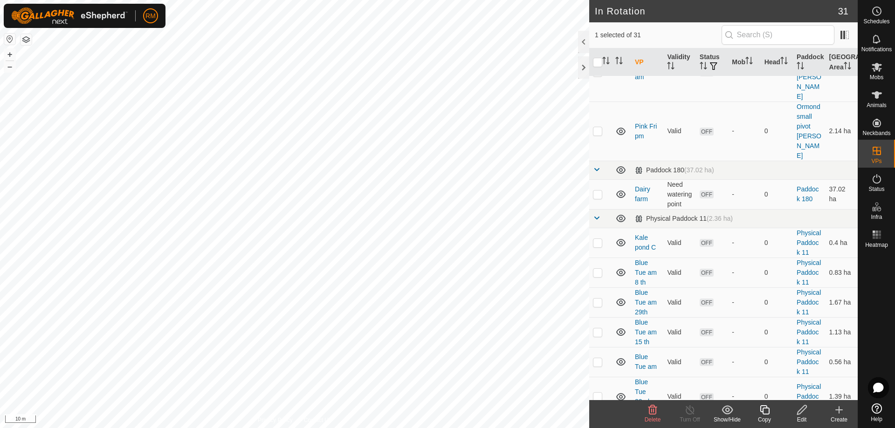
scroll to position [883, 0]
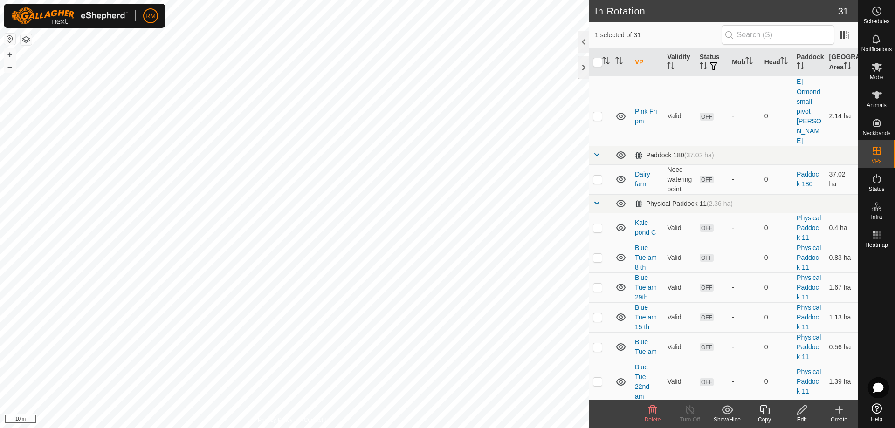
click at [803, 411] on icon at bounding box center [801, 410] width 9 height 9
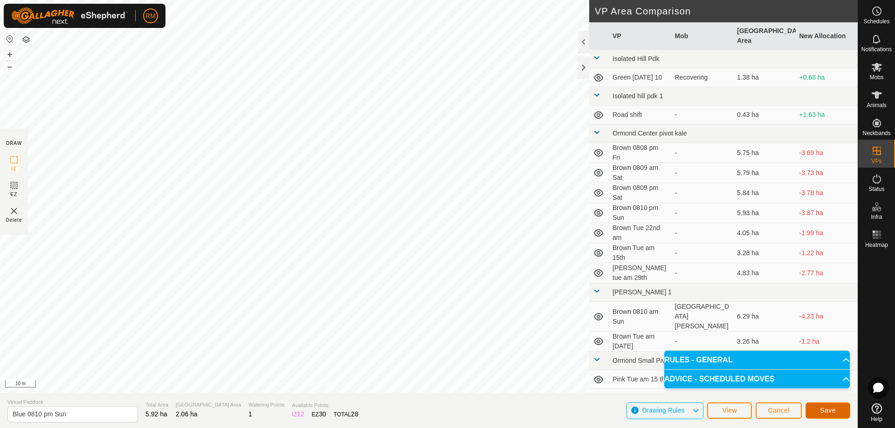
click at [823, 412] on span "Save" at bounding box center [828, 410] width 16 height 7
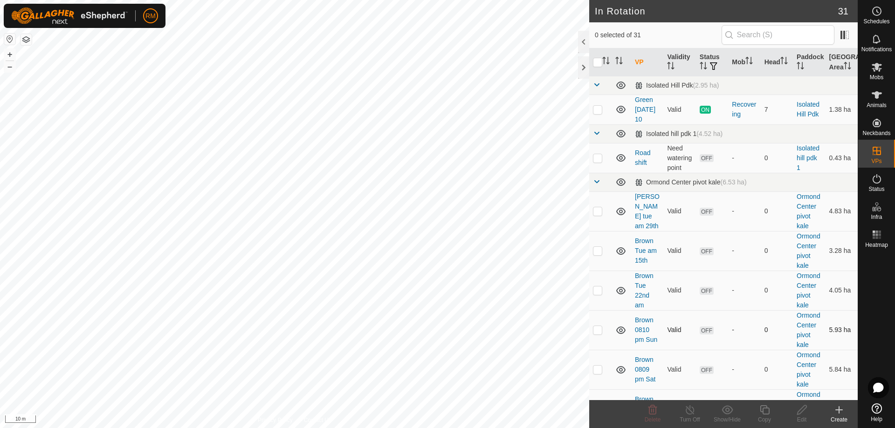
checkbox input "true"
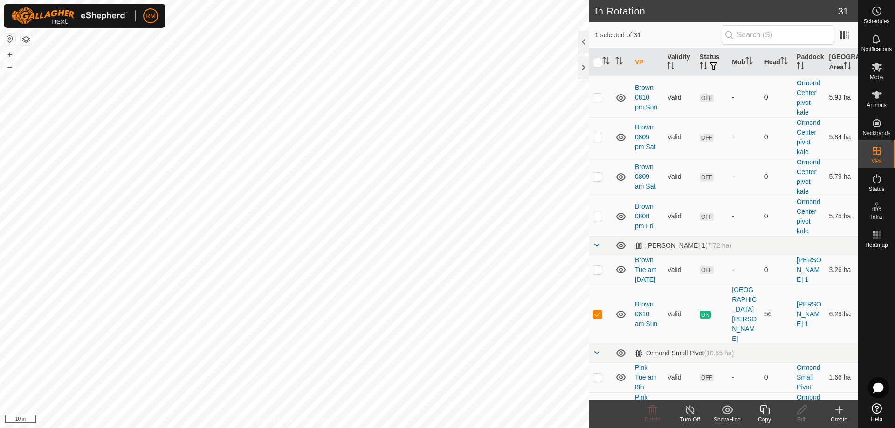
scroll to position [233, 0]
checkbox input "true"
checkbox input "false"
click at [800, 412] on icon at bounding box center [802, 410] width 12 height 11
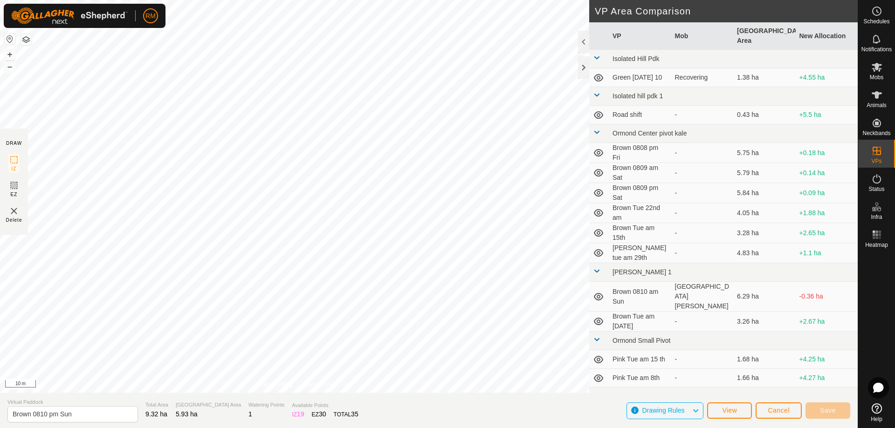
click at [282, 409] on div "DRAW IZ EZ Delete Privacy Policy Contact Us + – ⇧ i 10 m VP Area Comparison VP …" at bounding box center [429, 214] width 858 height 428
click at [825, 411] on span "Save" at bounding box center [828, 410] width 16 height 7
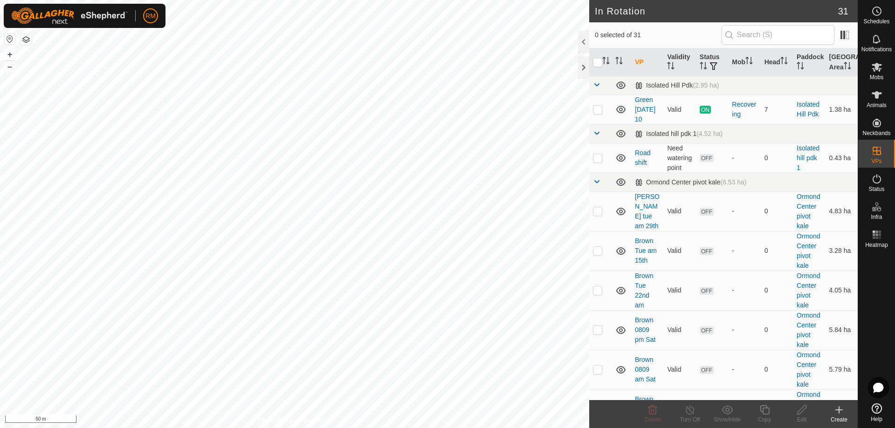
checkbox input "true"
click at [765, 413] on icon at bounding box center [765, 410] width 12 height 11
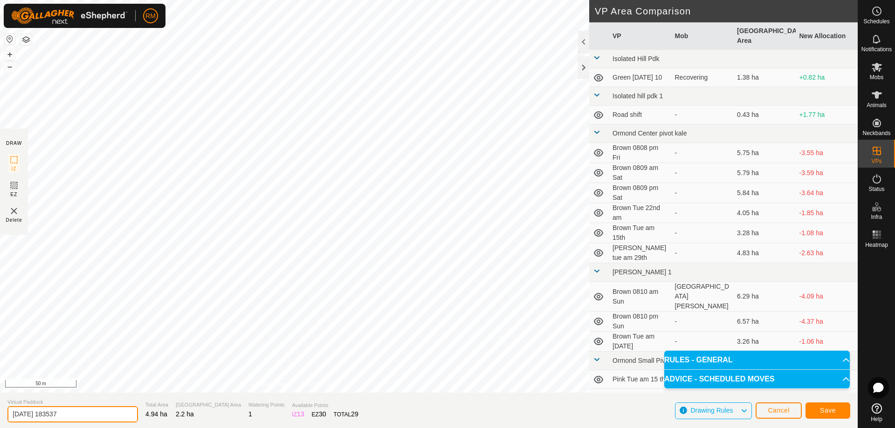
click at [82, 418] on input "[DATE] 183537" at bounding box center [72, 414] width 131 height 16
type input "2"
click at [59, 414] on input "Pink Sun pm" at bounding box center [72, 414] width 131 height 19
type input "Pink Sun 10 08"
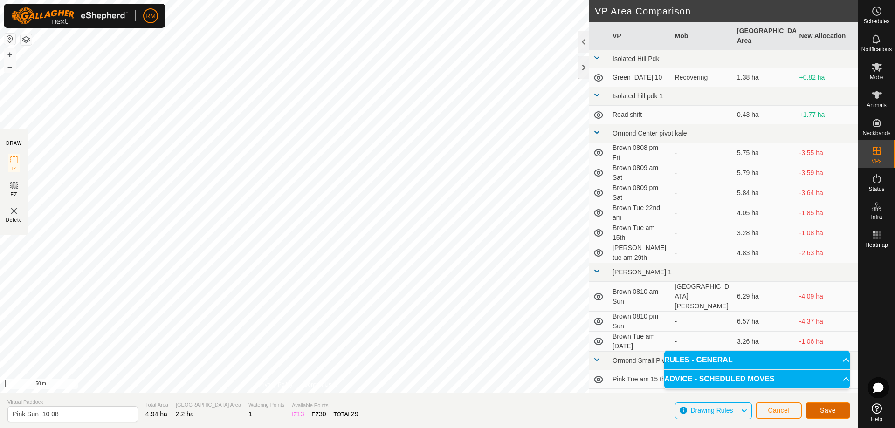
click at [825, 413] on span "Save" at bounding box center [828, 410] width 16 height 7
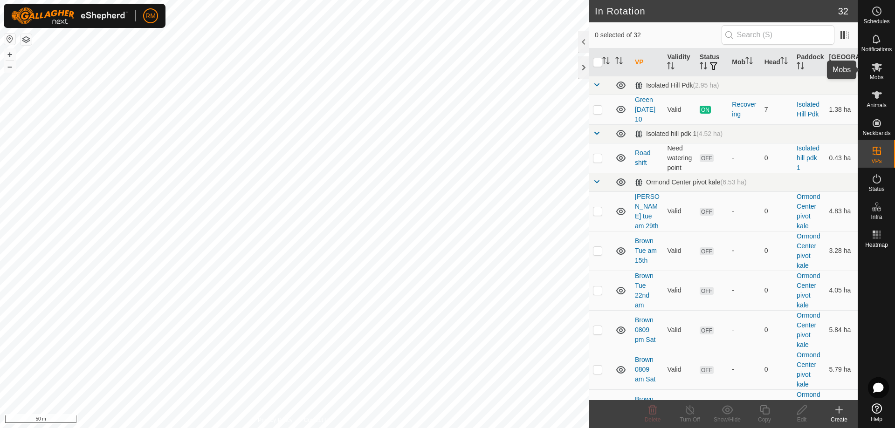
click at [876, 68] on icon at bounding box center [877, 67] width 10 height 9
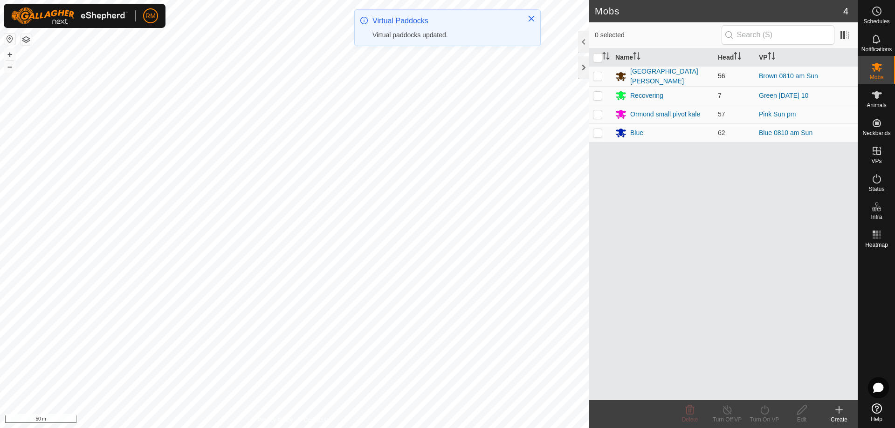
click at [595, 74] on p-checkbox at bounding box center [597, 75] width 9 height 7
checkbox input "true"
click at [764, 410] on icon at bounding box center [765, 410] width 12 height 11
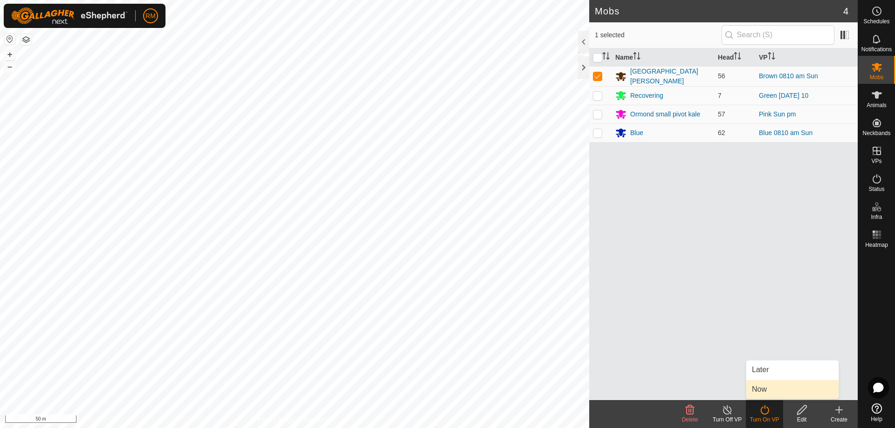
click at [761, 384] on link "Now" at bounding box center [792, 389] width 92 height 19
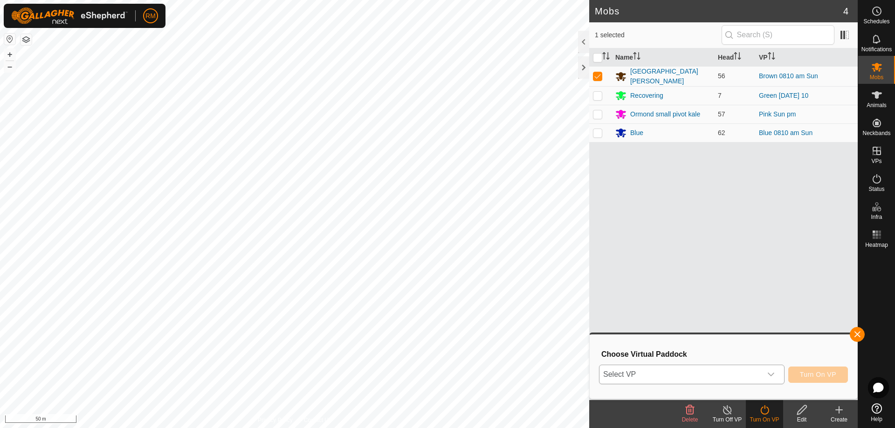
click at [771, 374] on icon "dropdown trigger" at bounding box center [770, 374] width 7 height 7
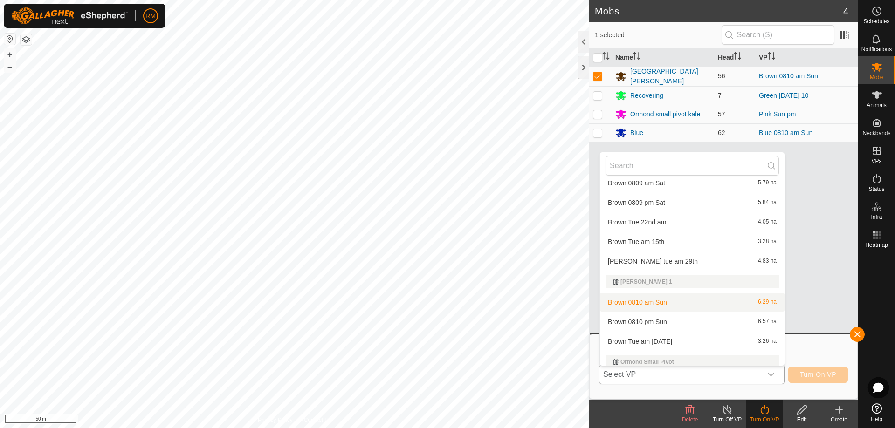
scroll to position [129, 0]
click at [667, 322] on li "Brown 0810 pm Sun 6.57 ha" at bounding box center [692, 321] width 185 height 19
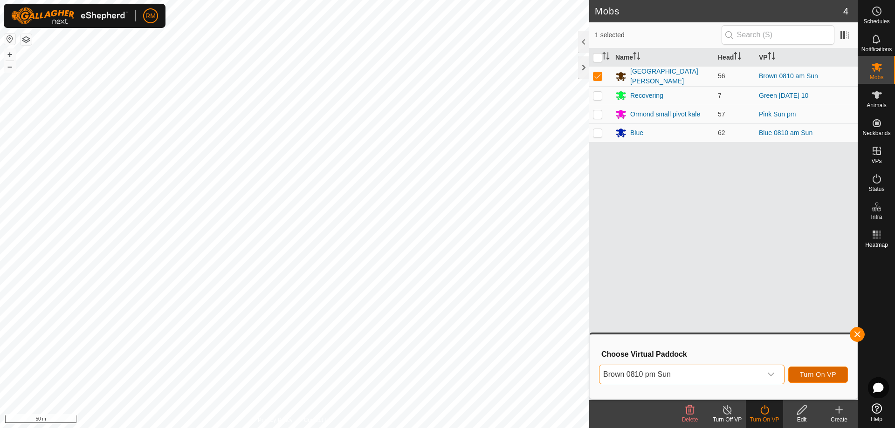
click at [811, 373] on span "Turn On VP" at bounding box center [818, 374] width 36 height 7
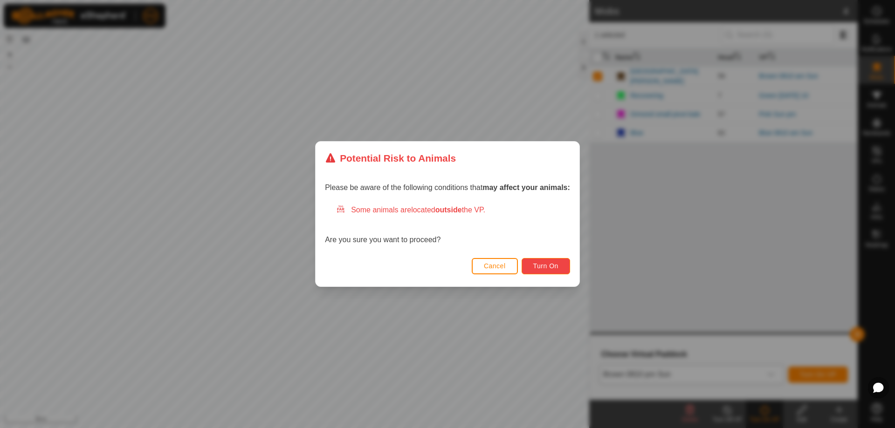
click at [553, 263] on span "Turn On" at bounding box center [545, 265] width 25 height 7
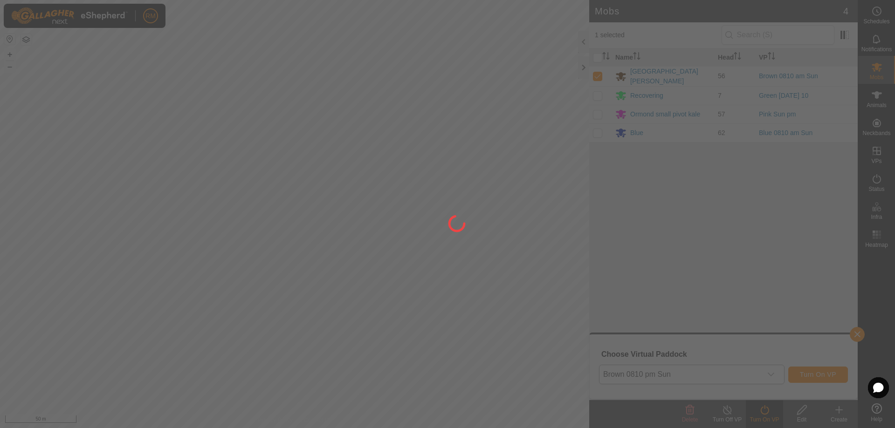
drag, startPoint x: 767, startPoint y: 347, endPoint x: 789, endPoint y: 356, distance: 24.1
click at [775, 357] on div at bounding box center [447, 214] width 895 height 428
click at [807, 362] on div at bounding box center [447, 214] width 895 height 428
click at [844, 363] on div at bounding box center [447, 214] width 895 height 428
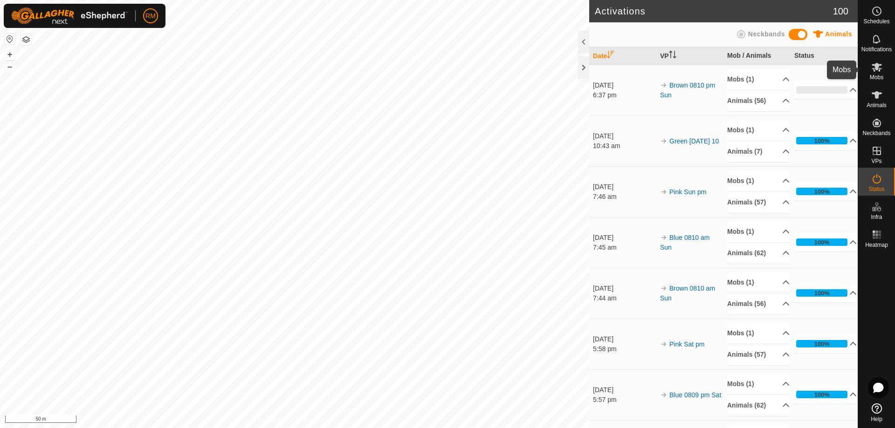
click at [876, 71] on icon at bounding box center [876, 67] width 11 height 11
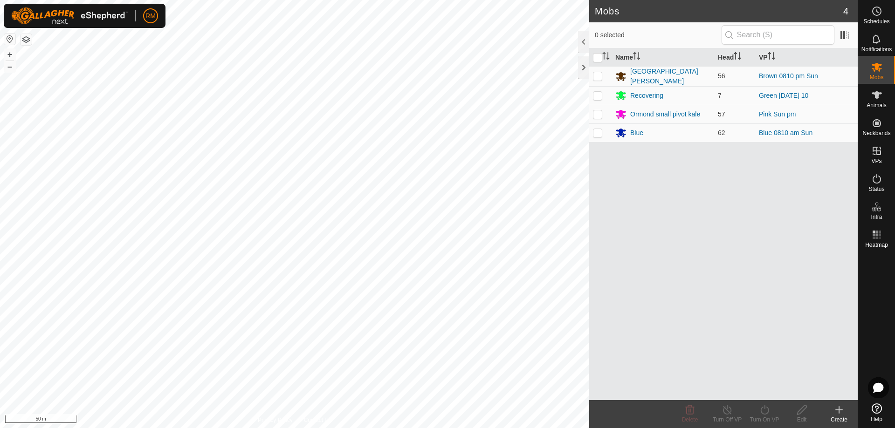
click at [594, 111] on p-checkbox at bounding box center [597, 113] width 9 height 7
checkbox input "true"
click at [763, 411] on icon at bounding box center [765, 410] width 12 height 11
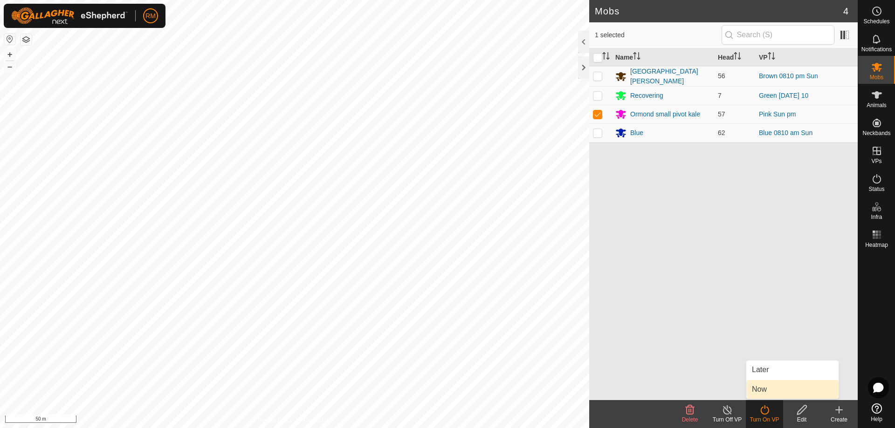
click at [782, 392] on link "Now" at bounding box center [792, 389] width 92 height 19
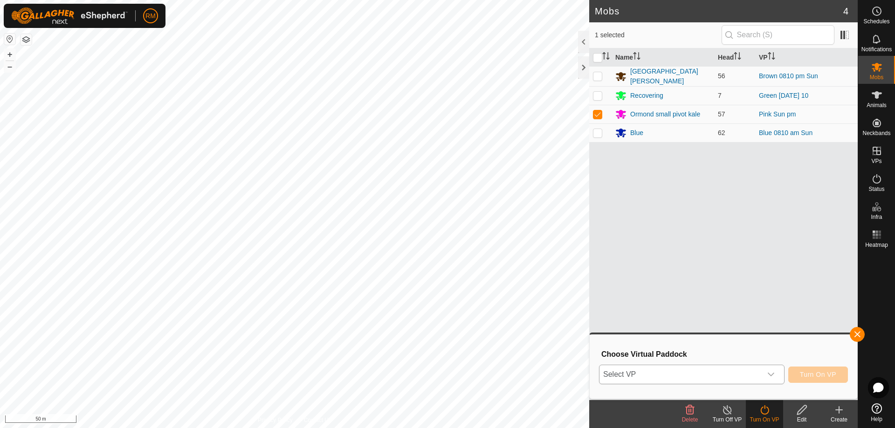
click at [770, 372] on icon "dropdown trigger" at bounding box center [770, 374] width 7 height 7
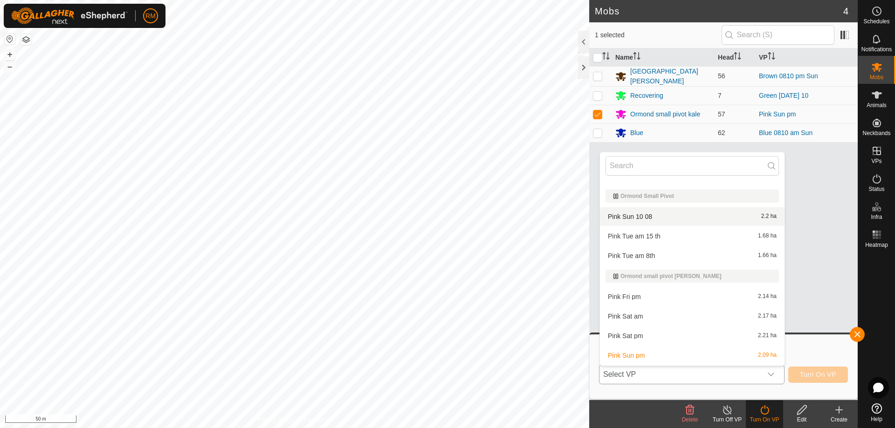
scroll to position [295, 0]
click at [653, 215] on li "Pink Sun 10 08 2.2 ha" at bounding box center [692, 216] width 185 height 19
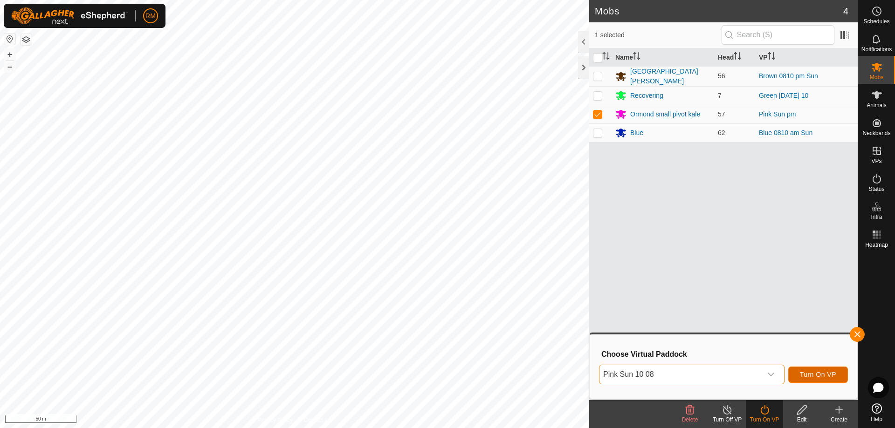
click at [823, 371] on span "Turn On VP" at bounding box center [818, 374] width 36 height 7
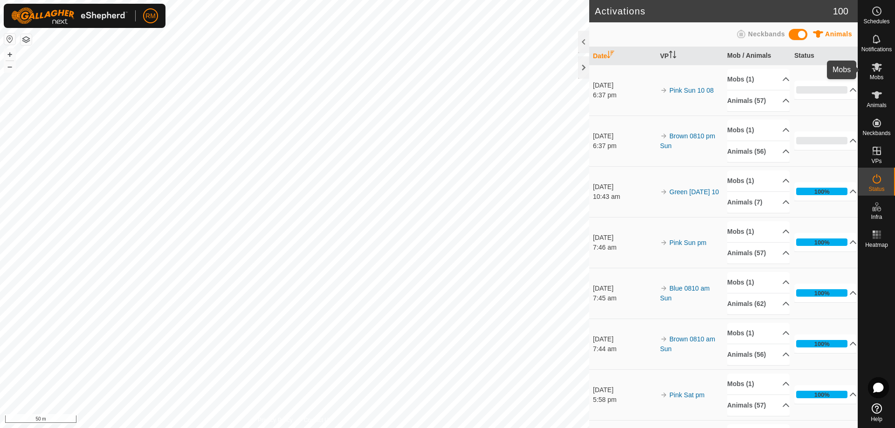
click at [879, 67] on icon at bounding box center [876, 67] width 11 height 11
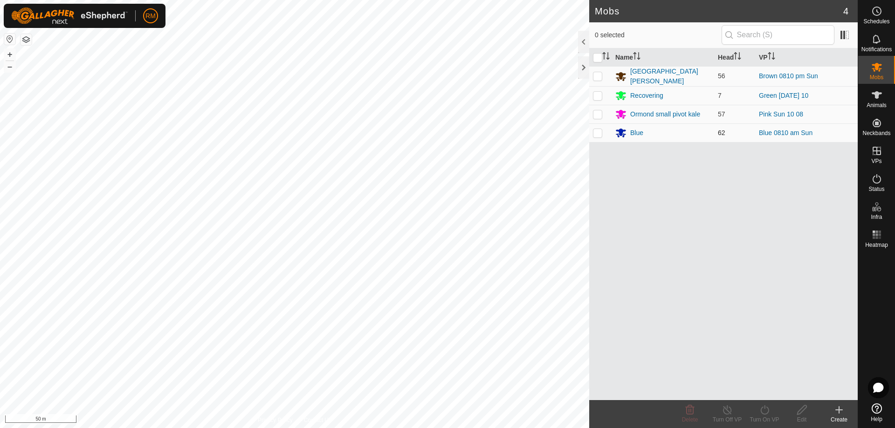
click at [595, 131] on p-checkbox at bounding box center [597, 132] width 9 height 7
checkbox input "true"
click at [764, 412] on icon at bounding box center [765, 410] width 12 height 11
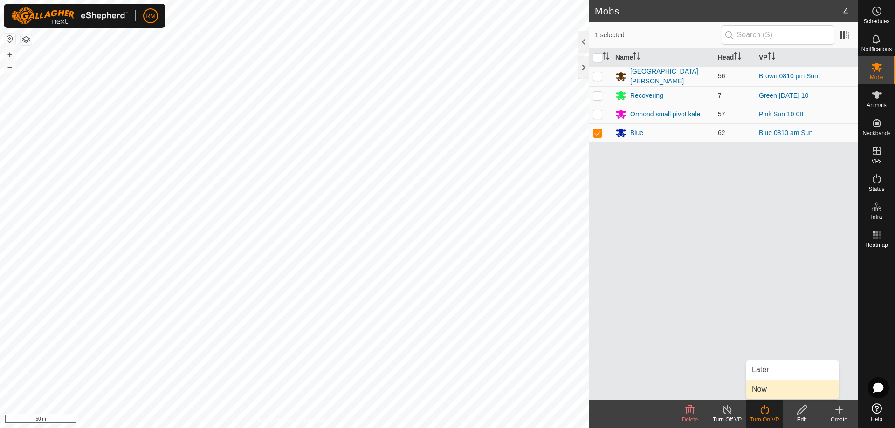
click at [761, 390] on link "Now" at bounding box center [792, 389] width 92 height 19
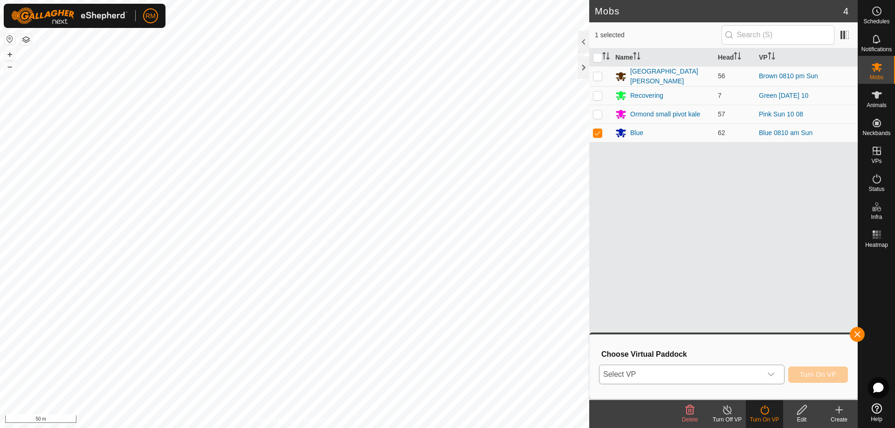
click at [773, 375] on icon "dropdown trigger" at bounding box center [770, 374] width 7 height 7
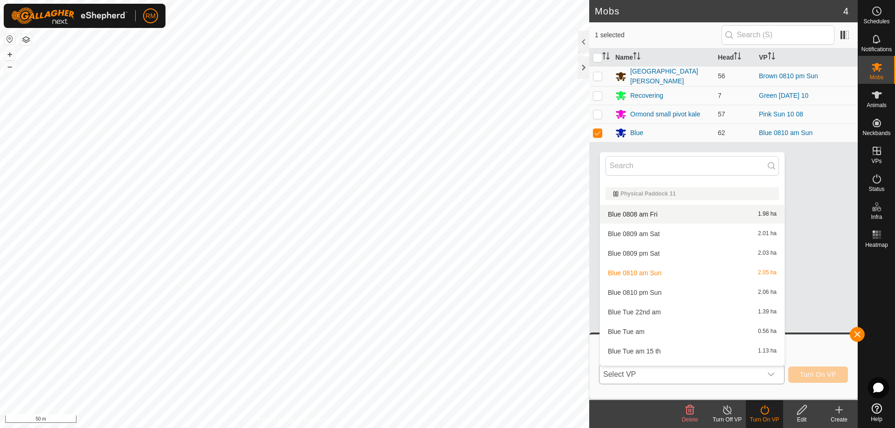
scroll to position [557, 0]
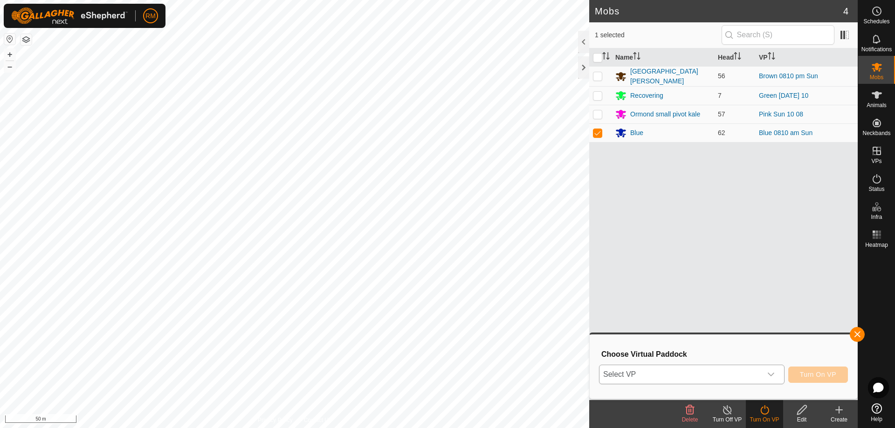
click at [771, 372] on icon "dropdown trigger" at bounding box center [770, 374] width 7 height 7
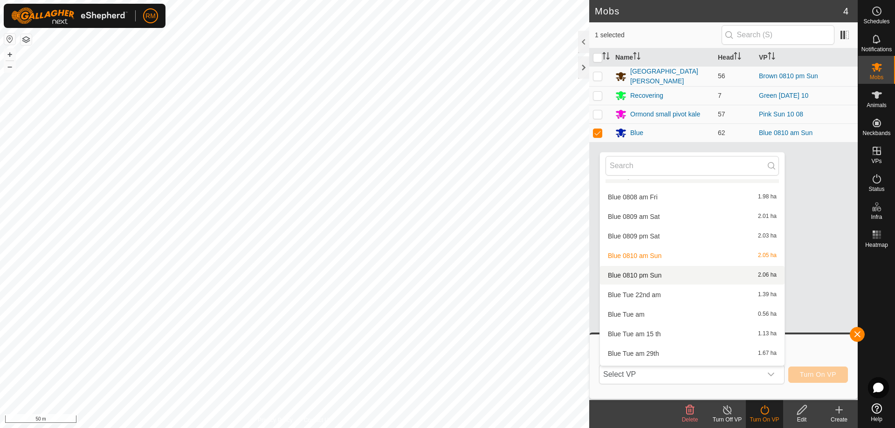
scroll to position [575, 0]
click at [674, 274] on li "Blue 0810 pm Sun 2.06 ha" at bounding box center [692, 275] width 185 height 19
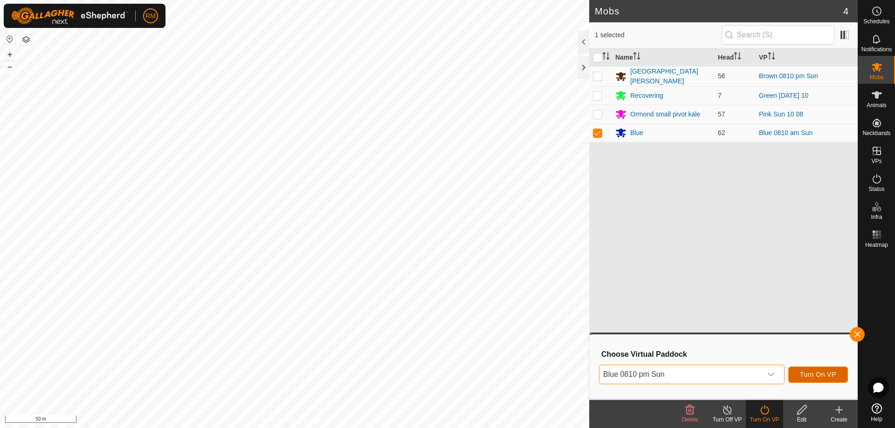
click at [830, 373] on span "Turn On VP" at bounding box center [818, 374] width 36 height 7
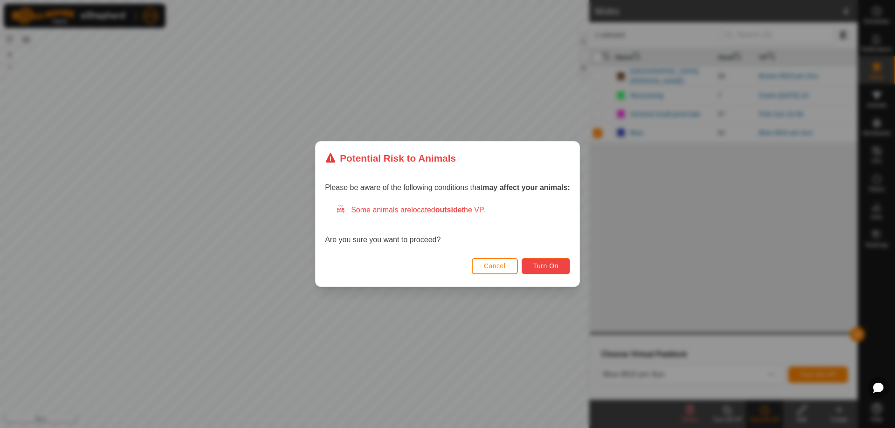
click at [557, 265] on span "Turn On" at bounding box center [545, 265] width 25 height 7
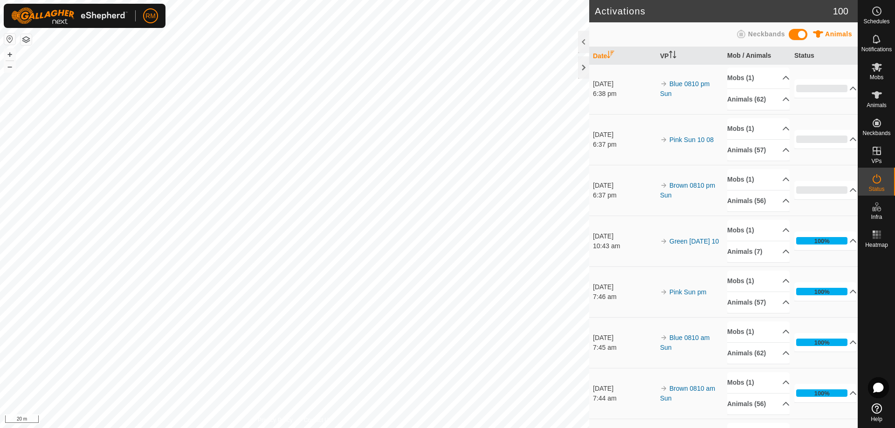
scroll to position [2, 0]
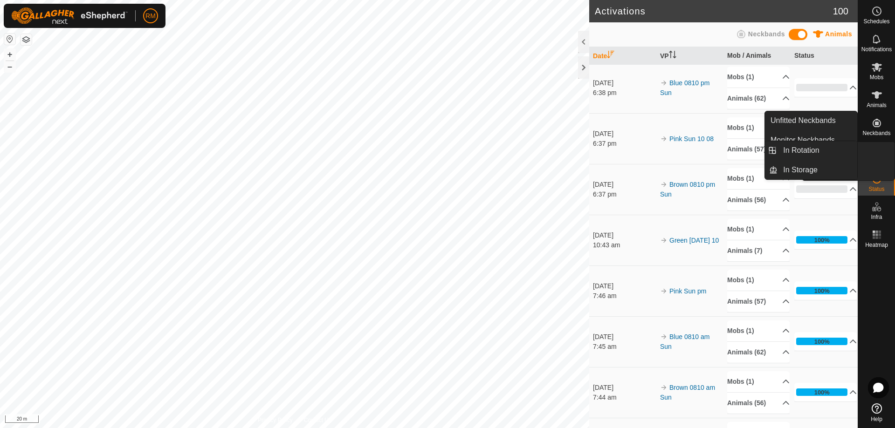
click at [876, 176] on icon at bounding box center [877, 178] width 8 height 9
click at [878, 180] on icon at bounding box center [876, 178] width 11 height 11
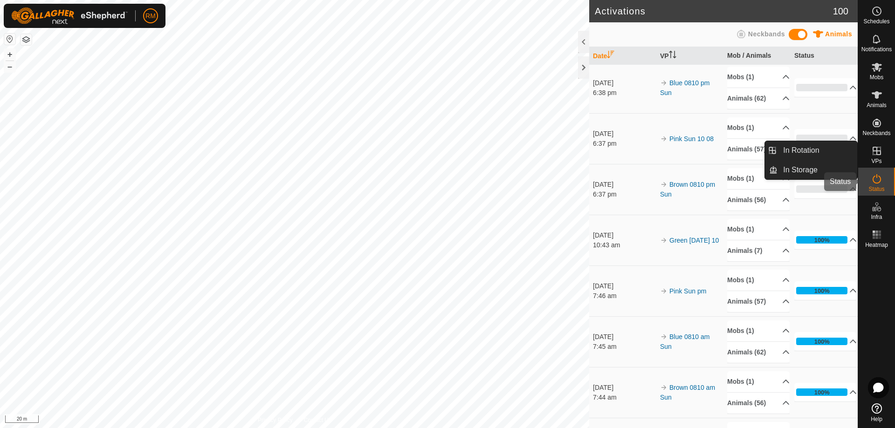
click at [884, 186] on es-activation-svg-icon at bounding box center [876, 179] width 17 height 15
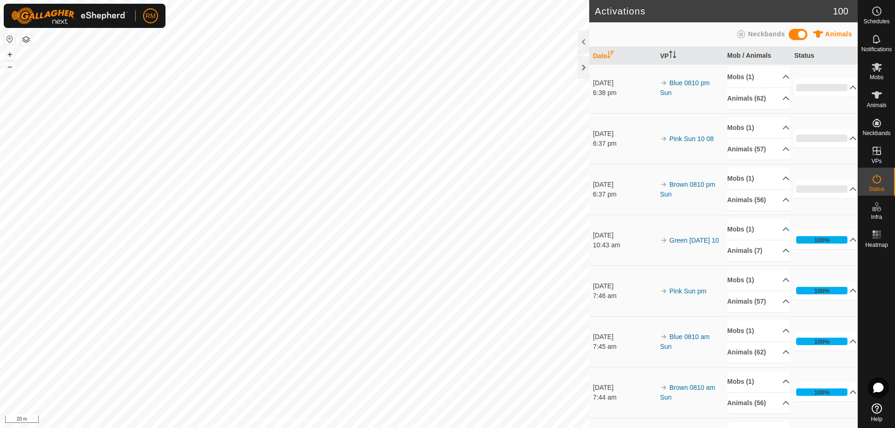
click at [883, 186] on es-activation-svg-icon at bounding box center [876, 179] width 17 height 15
